Goal: Transaction & Acquisition: Download file/media

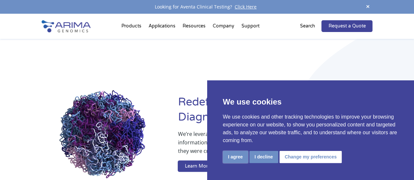
click at [238, 156] on button "I agree" at bounding box center [235, 157] width 25 height 12
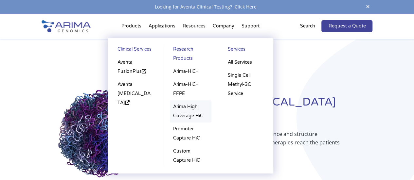
click at [192, 111] on link "Arima High Coverage HiC" at bounding box center [191, 111] width 42 height 22
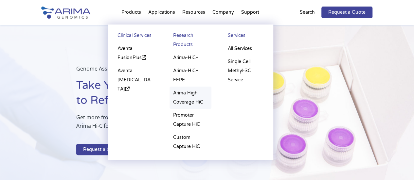
click at [189, 100] on link "Arima High Coverage HiC" at bounding box center [190, 98] width 42 height 22
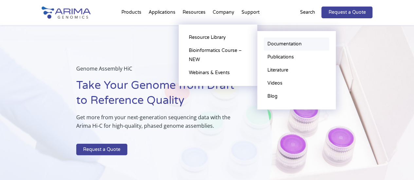
click at [291, 46] on link "Documentation" at bounding box center [296, 44] width 65 height 13
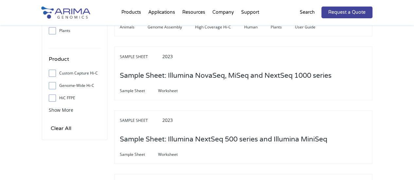
scroll to position [242, 0]
click at [53, 111] on span "Show More" at bounding box center [61, 110] width 25 height 6
click at [52, 123] on input "High Coverage Hi-C" at bounding box center [52, 122] width 4 height 4
checkbox input "true"
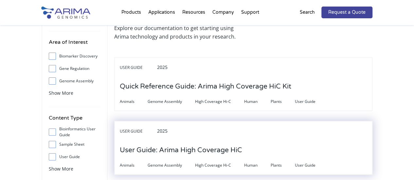
scroll to position [0, 0]
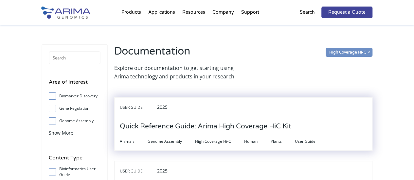
click at [224, 126] on h3 "Quick Reference Guide: Arima High Coverage HiC Kit" at bounding box center [205, 126] width 171 height 20
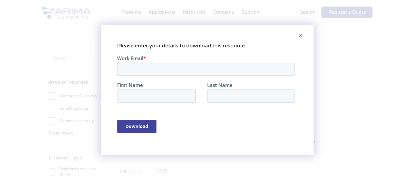
click at [302, 36] on span at bounding box center [300, 36] width 13 height 16
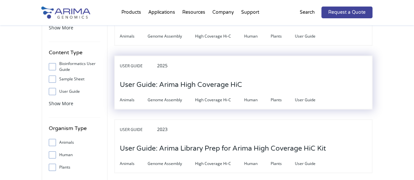
scroll to position [106, 0]
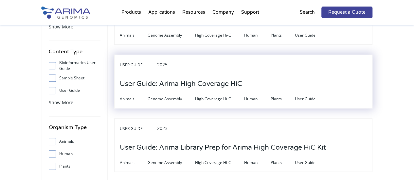
click at [205, 84] on h3 "User Guide: Arima High Coverage HiC" at bounding box center [181, 84] width 122 height 20
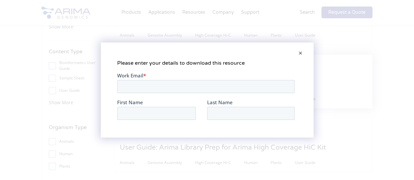
scroll to position [0, 0]
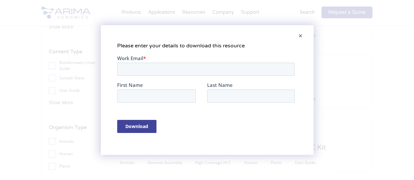
click at [140, 127] on input "Download" at bounding box center [136, 126] width 39 height 13
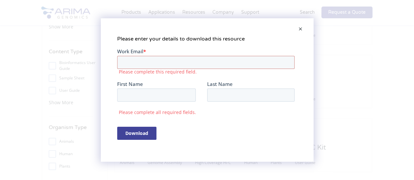
click at [302, 30] on span at bounding box center [300, 30] width 13 height 16
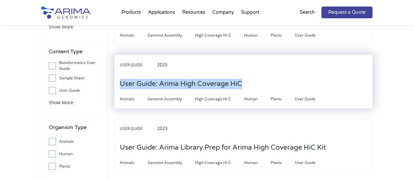
drag, startPoint x: 261, startPoint y: 85, endPoint x: 119, endPoint y: 86, distance: 142.3
click at [119, 86] on div "User Guide 2025 User Guide: Arima High Coverage HiC Animals Genome Assembly Hig…" at bounding box center [243, 82] width 258 height 54
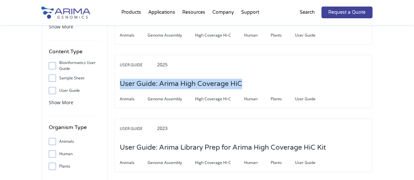
copy h3 "User Guide: Arima High Coverage HiC"
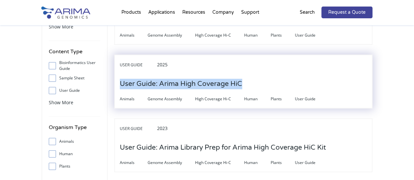
click at [205, 86] on h3 "User Guide: Arima High Coverage HiC" at bounding box center [181, 84] width 122 height 20
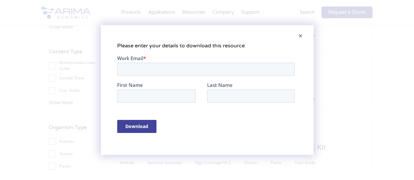
click at [300, 36] on span at bounding box center [300, 36] width 13 height 16
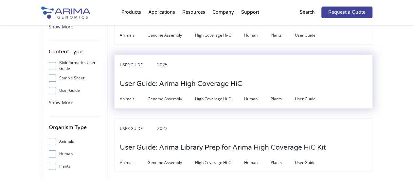
click at [202, 84] on h3 "User Guide: Arima High Coverage HiC" at bounding box center [181, 84] width 122 height 20
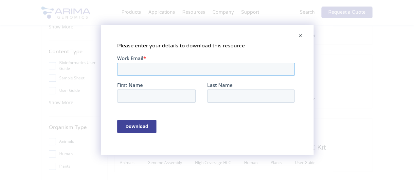
click at [156, 69] on input "Work Email *" at bounding box center [205, 69] width 177 height 13
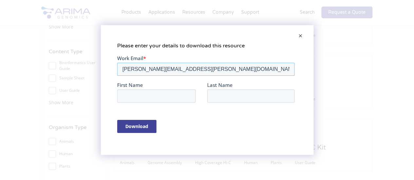
type input "[PERSON_NAME][EMAIL_ADDRESS][PERSON_NAME][DOMAIN_NAME]"
type input "[PERSON_NAME]"
type input "Mosbech"
click at [139, 128] on input "Download" at bounding box center [136, 126] width 39 height 13
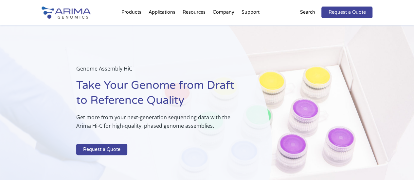
select select "Other/Non-US"
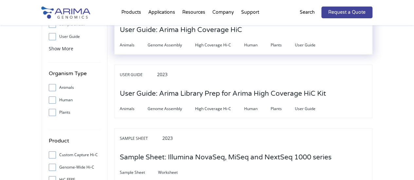
scroll to position [161, 0]
